Goal: Transaction & Acquisition: Purchase product/service

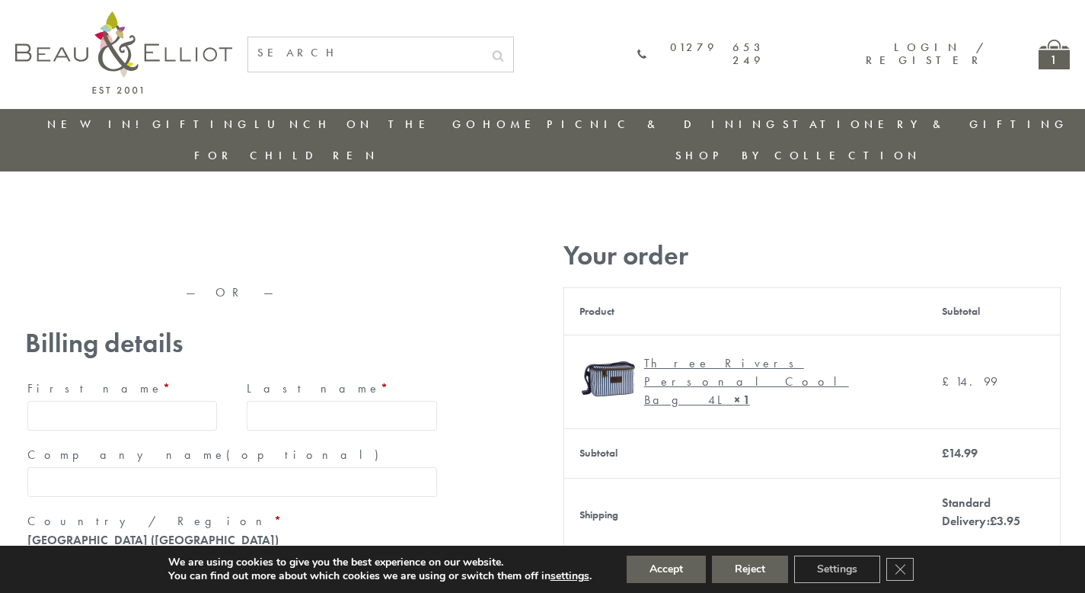
type input "maria33@yahoo.com"
type input "Maria"
type input "Williams"
type input "23, Scottsdale, Happytown"
type input "London"
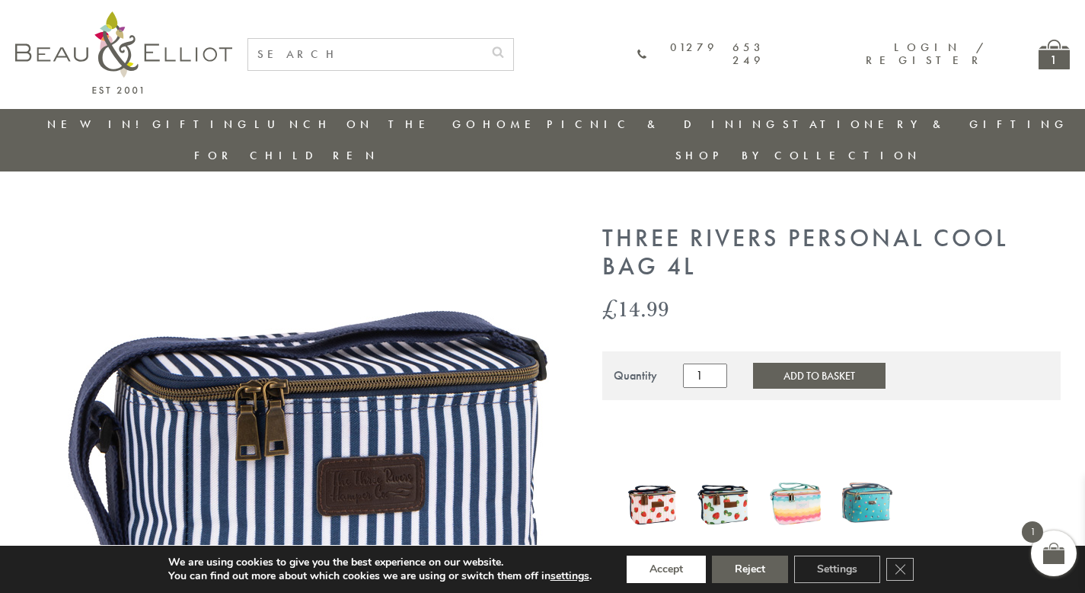
click at [667, 569] on button "Accept" at bounding box center [666, 568] width 79 height 27
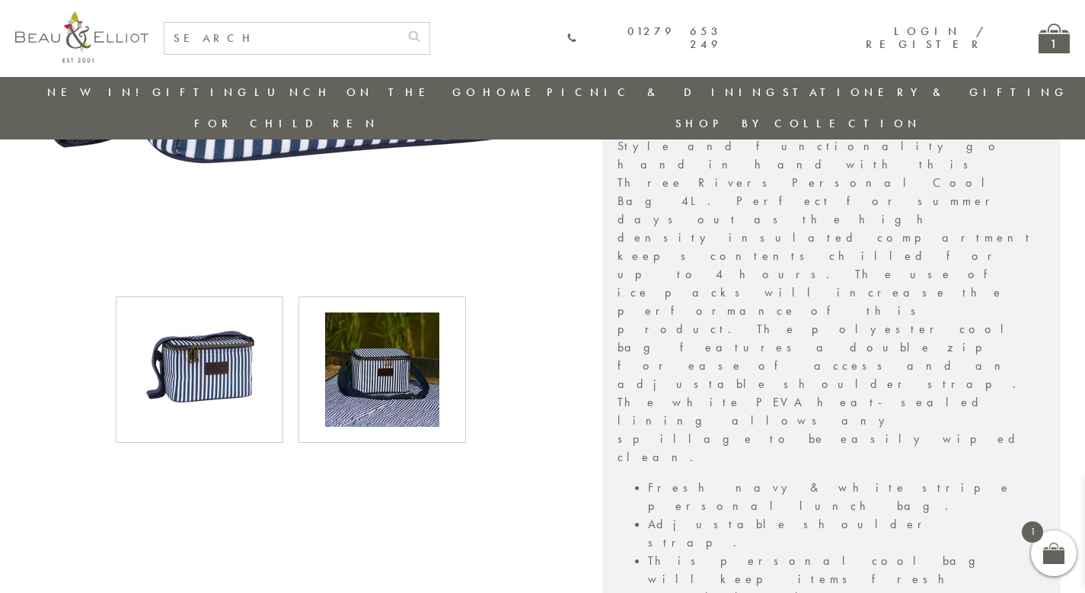
scroll to position [593, 0]
